Goal: Task Accomplishment & Management: Use online tool/utility

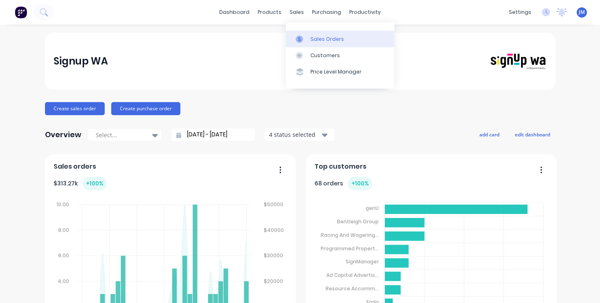
click at [314, 36] on div "Sales Orders" at bounding box center [327, 39] width 34 height 7
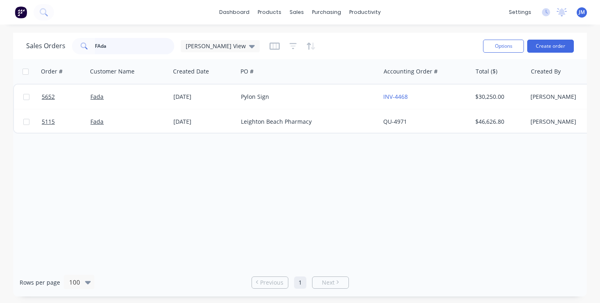
click at [143, 38] on input "FAda" at bounding box center [135, 46] width 80 height 16
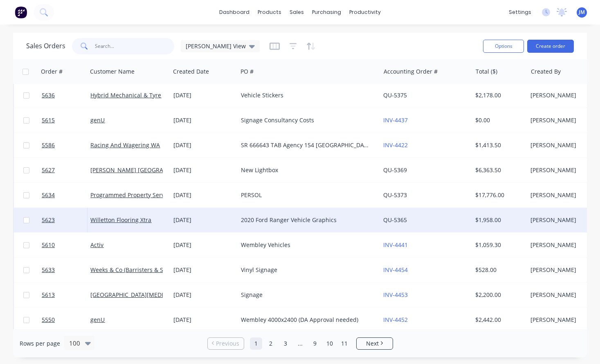
scroll to position [703, 0]
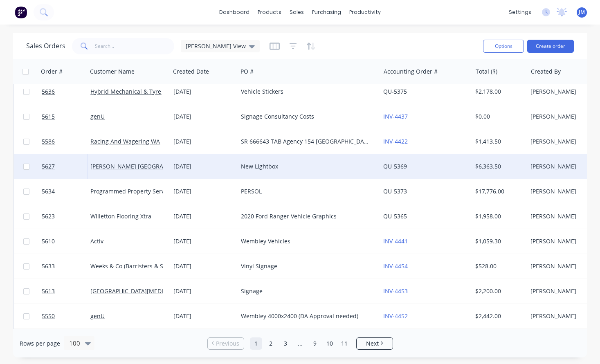
click at [253, 170] on div "New Lightbox" at bounding box center [305, 166] width 129 height 8
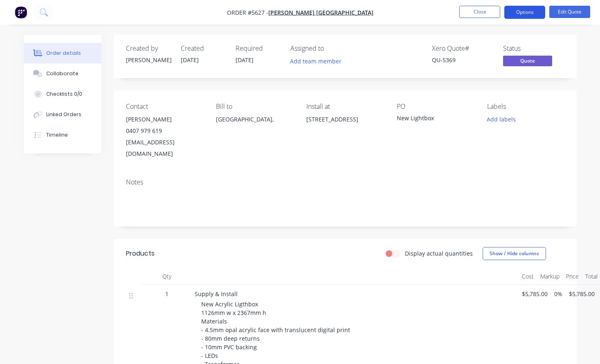
click at [525, 16] on button "Options" at bounding box center [524, 12] width 41 height 13
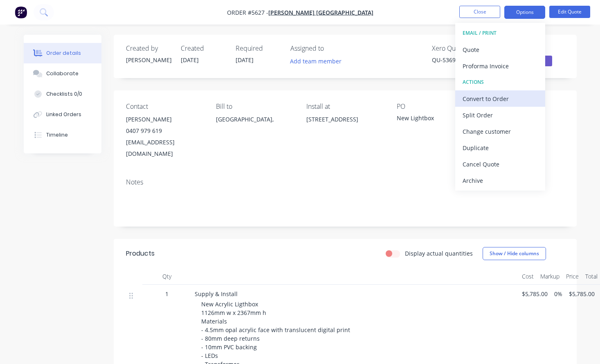
click at [510, 102] on div "Convert to Order" at bounding box center [499, 99] width 75 height 12
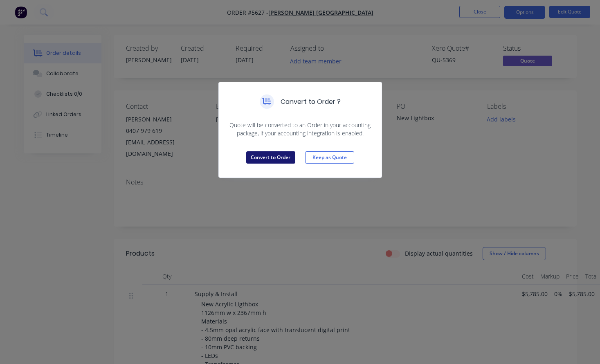
click at [274, 155] on button "Convert to Order" at bounding box center [270, 157] width 49 height 12
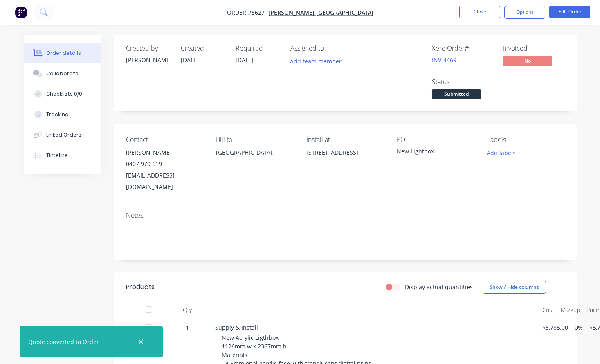
click at [478, 13] on button "Close" at bounding box center [479, 12] width 41 height 12
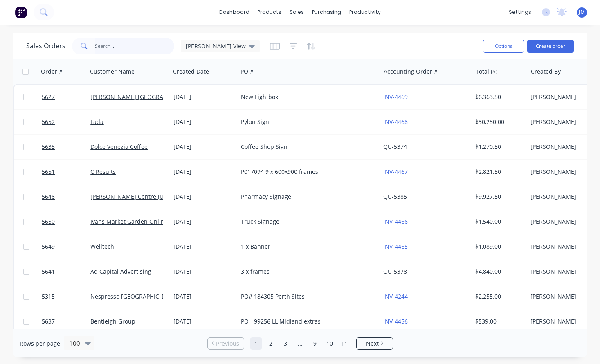
click at [127, 48] on input "text" at bounding box center [135, 46] width 80 height 16
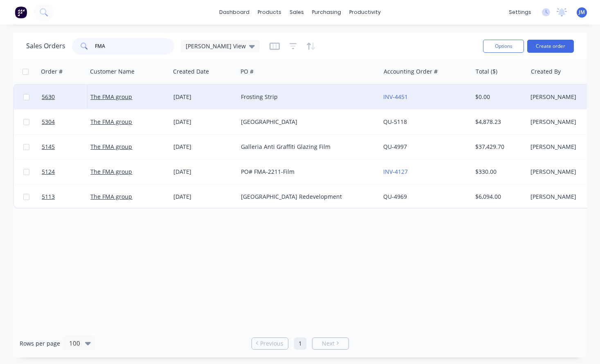
type input "FMA"
click at [169, 97] on div "The FMA group" at bounding box center [128, 97] width 83 height 25
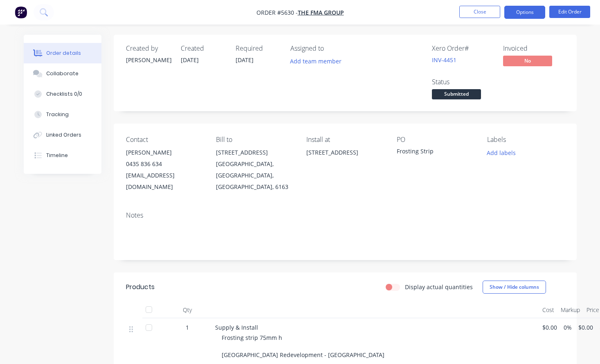
click at [523, 16] on button "Options" at bounding box center [524, 12] width 41 height 13
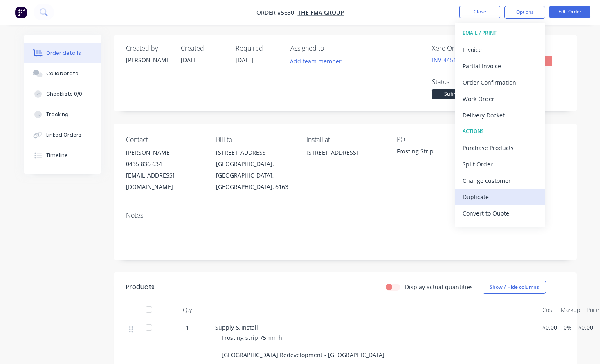
click at [503, 197] on div "Duplicate" at bounding box center [499, 197] width 75 height 12
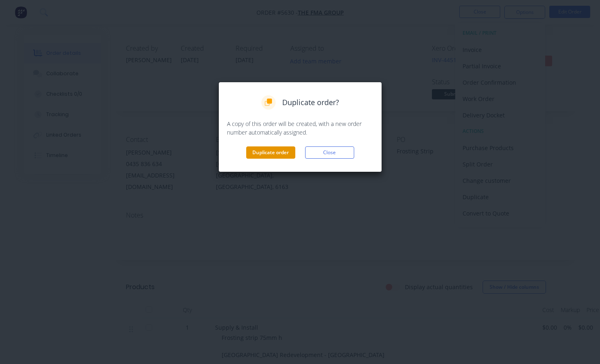
click at [275, 158] on button "Duplicate order" at bounding box center [270, 152] width 49 height 12
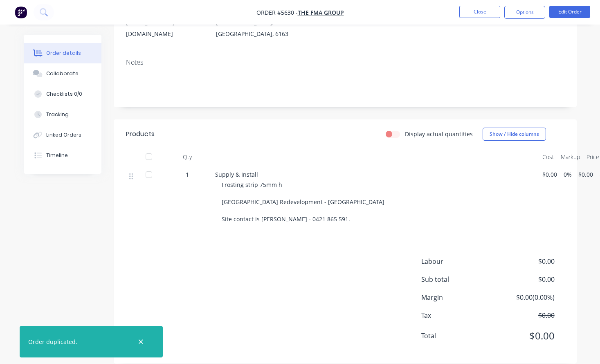
scroll to position [152, 0]
click at [545, 170] on span "$0.00" at bounding box center [549, 174] width 15 height 9
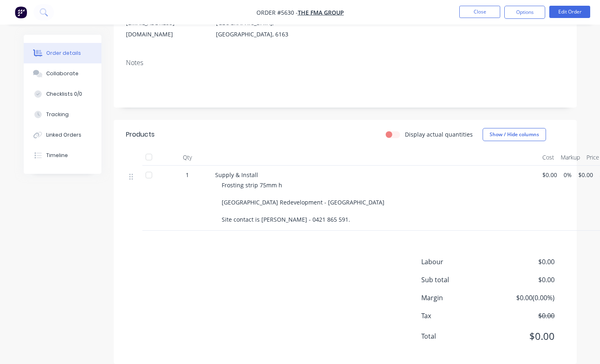
click at [545, 170] on span "$0.00" at bounding box center [549, 174] width 15 height 9
click at [485, 11] on button "Close" at bounding box center [479, 12] width 41 height 12
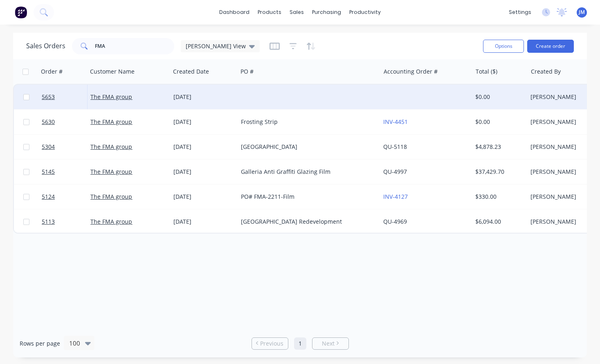
click at [293, 103] on div at bounding box center [308, 97] width 142 height 25
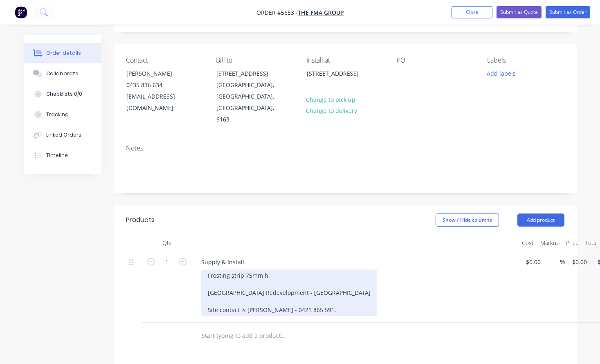
scroll to position [48, 0]
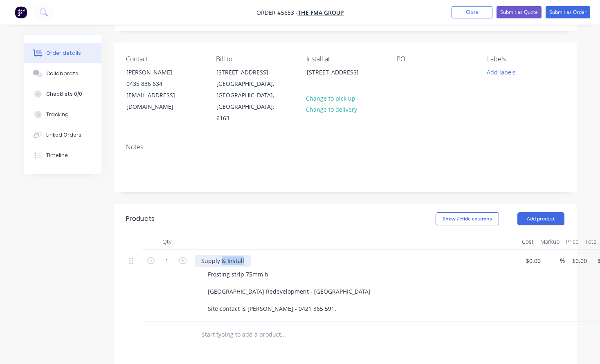
drag, startPoint x: 242, startPoint y: 237, endPoint x: 222, endPoint y: 237, distance: 19.6
click at [222, 255] on div "Supply & Install" at bounding box center [223, 261] width 56 height 12
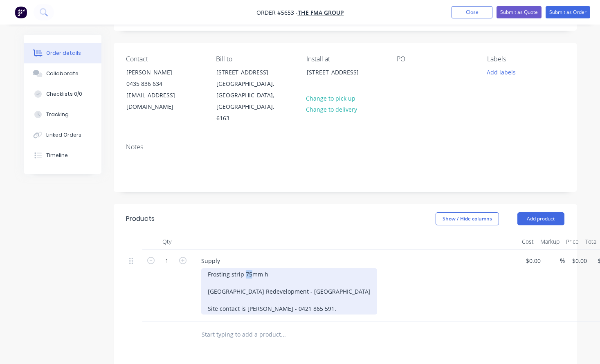
drag, startPoint x: 251, startPoint y: 249, endPoint x: 244, endPoint y: 249, distance: 6.1
click at [244, 268] on div "Frosting strip 75mm h [GEOGRAPHIC_DATA] Redevelopment - [GEOGRAPHIC_DATA] Site …" at bounding box center [289, 291] width 176 height 46
drag, startPoint x: 229, startPoint y: 251, endPoint x: 175, endPoint y: 251, distance: 53.9
click at [175, 251] on div "1 Supply Frosting strip 100mm h [GEOGRAPHIC_DATA] Redevelopment - [GEOGRAPHIC_D…" at bounding box center [345, 286] width 438 height 72
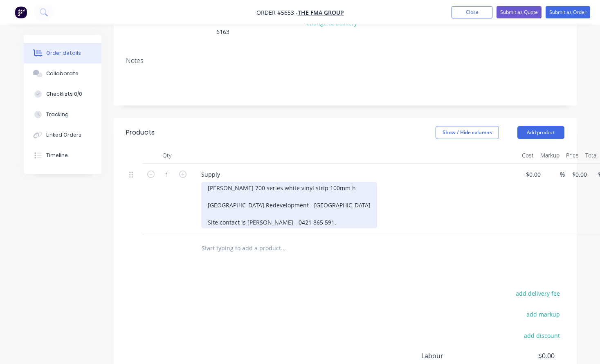
scroll to position [135, 0]
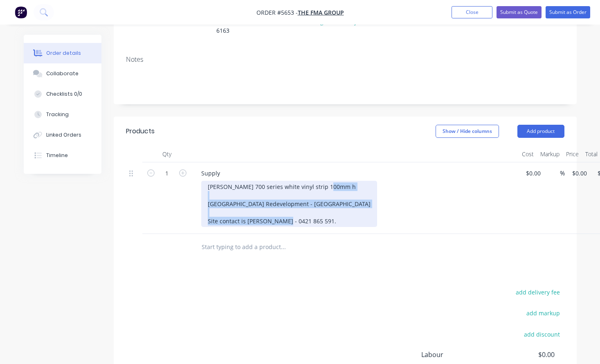
drag, startPoint x: 323, startPoint y: 199, endPoint x: 194, endPoint y: 181, distance: 130.1
click at [194, 181] on div "Supply [PERSON_NAME] 700 series white vinyl strip 100mm h [GEOGRAPHIC_DATA] Red…" at bounding box center [354, 198] width 327 height 72
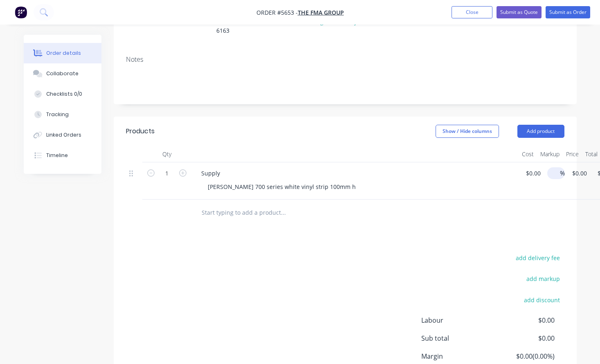
type input "0"
click at [538, 162] on div "1 Supply [PERSON_NAME] 700 series white vinyl strip 100mm h 0 0 % $0.00 $0.00 $…" at bounding box center [345, 180] width 438 height 37
type input "$200.00"
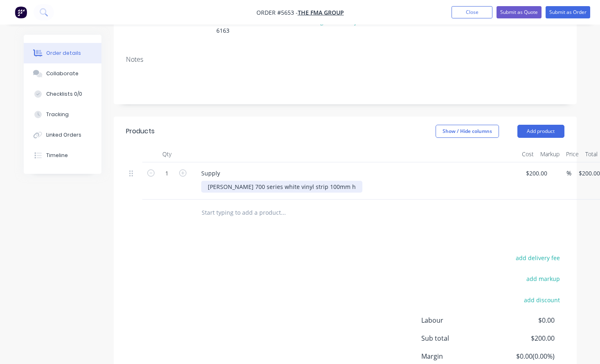
click at [324, 181] on div "[PERSON_NAME] 700 series white vinyl strip 100mm h" at bounding box center [281, 187] width 161 height 12
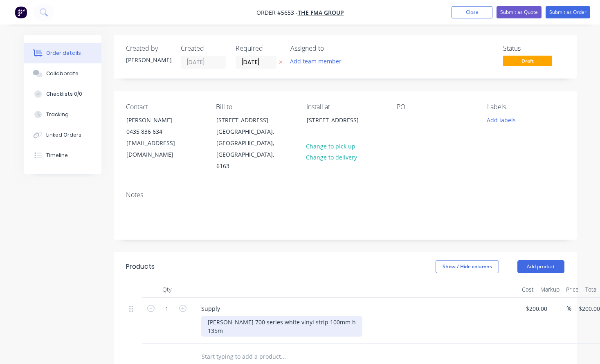
scroll to position [0, 0]
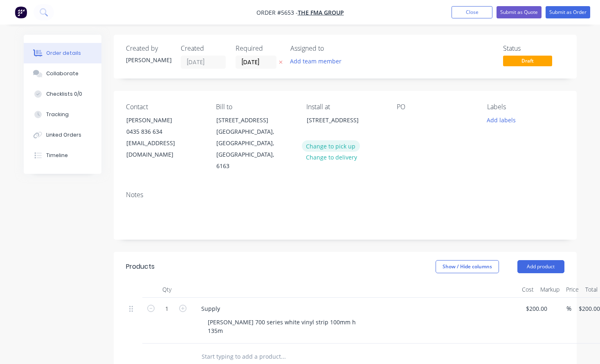
click at [339, 149] on button "Change to pick up" at bounding box center [331, 145] width 58 height 11
click at [403, 119] on div at bounding box center [402, 120] width 13 height 12
paste div
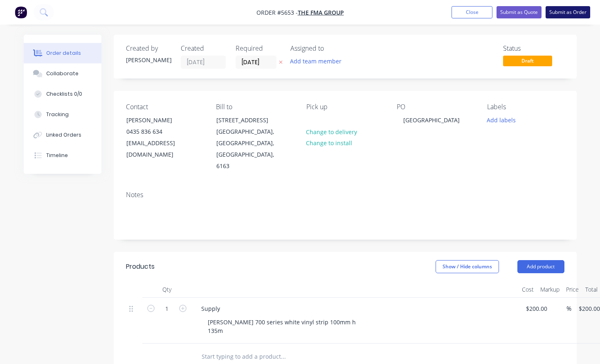
click at [569, 12] on button "Submit as Order" at bounding box center [567, 12] width 45 height 12
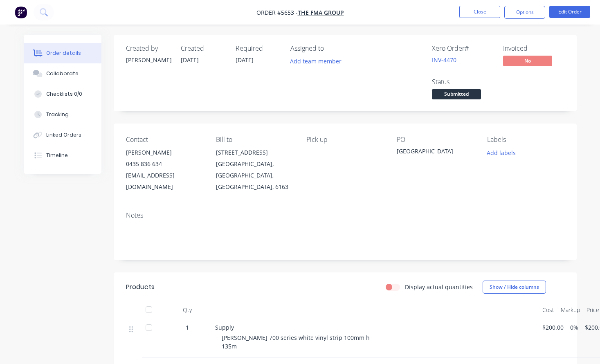
click at [470, 13] on button "Close" at bounding box center [479, 12] width 41 height 12
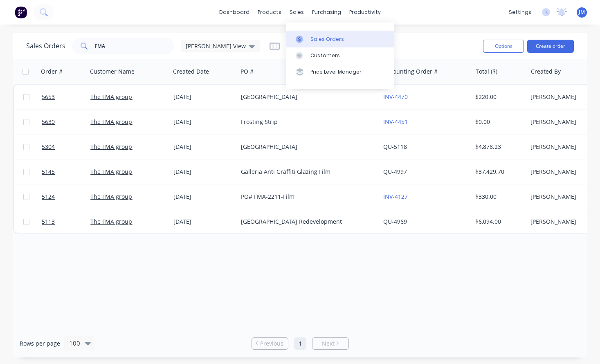
click at [325, 40] on div "Sales Orders" at bounding box center [327, 39] width 34 height 7
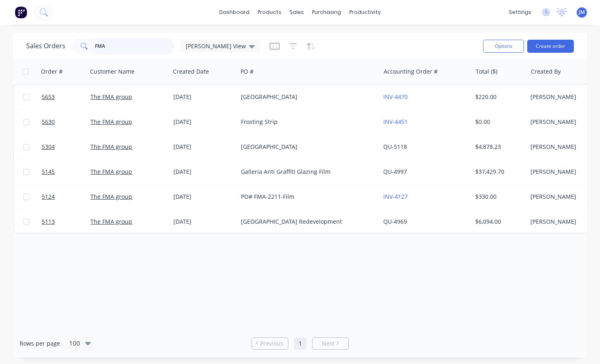
click at [143, 47] on input "FMA" at bounding box center [135, 46] width 80 height 16
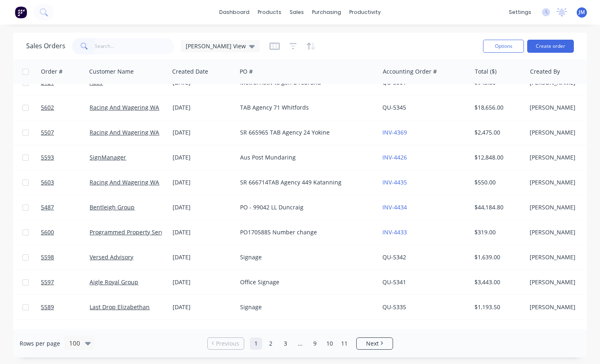
scroll to position [1872, 1]
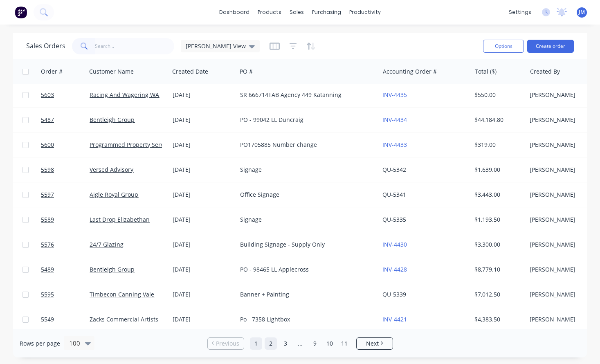
click at [269, 303] on link "2" at bounding box center [270, 343] width 12 height 12
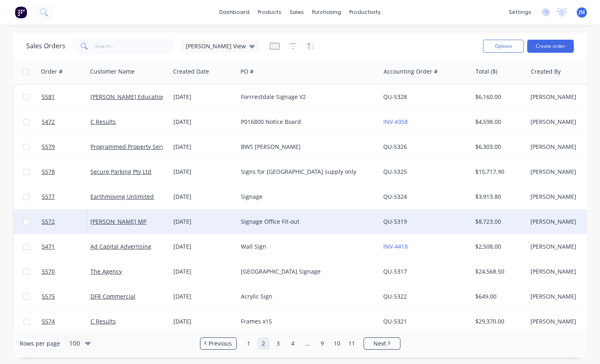
scroll to position [0, 0]
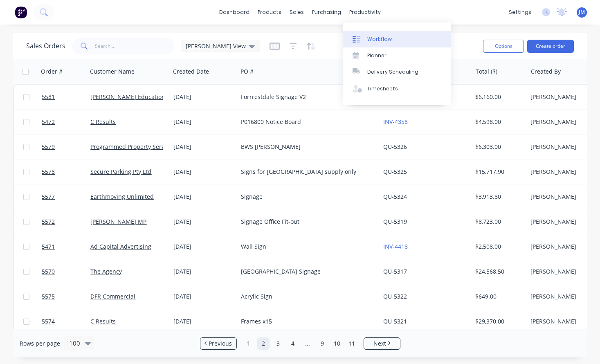
click at [376, 35] on link "Workflow" at bounding box center [396, 39] width 108 height 16
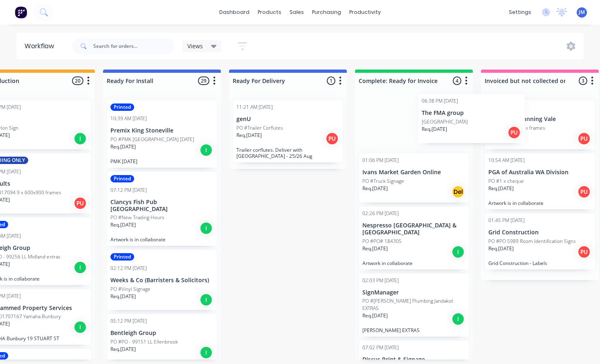
scroll to position [0, 167]
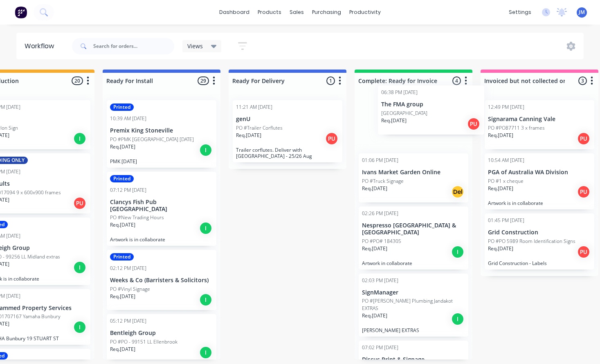
drag, startPoint x: 62, startPoint y: 132, endPoint x: 411, endPoint y: 122, distance: 349.1
click at [411, 122] on div "Submitted 15 Status colour #273444 hex #273444 Save Cancel Summaries Total orde…" at bounding box center [330, 214] width 1007 height 290
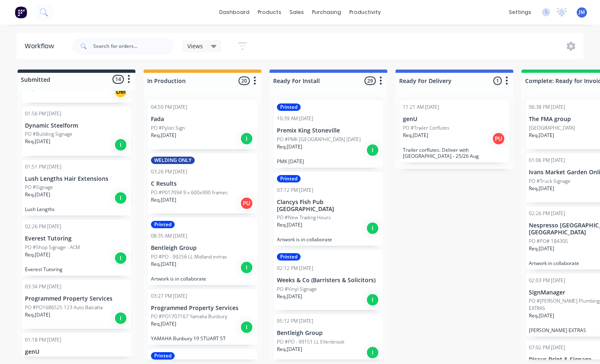
scroll to position [114, 0]
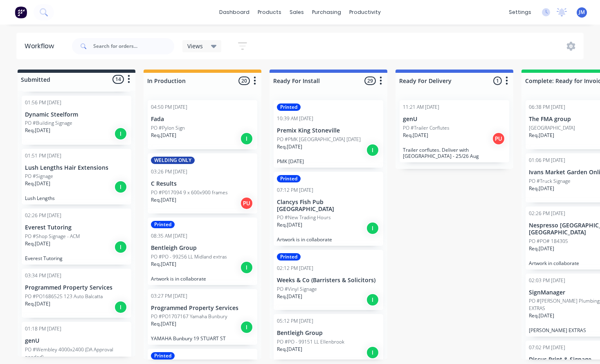
click at [85, 240] on div "Req. [DATE] I" at bounding box center [76, 247] width 103 height 14
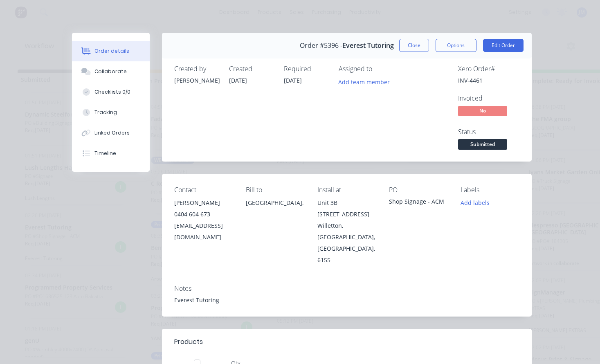
scroll to position [0, 0]
click at [413, 48] on button "Close" at bounding box center [414, 45] width 30 height 13
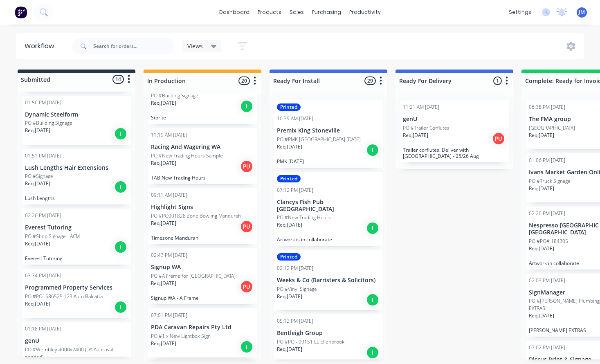
scroll to position [1003, 0]
click at [129, 45] on input "text" at bounding box center [133, 46] width 81 height 16
type input "programmed"
